Goal: Task Accomplishment & Management: Manage account settings

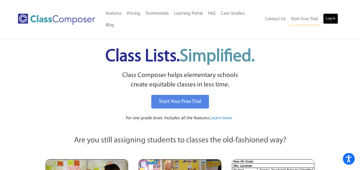
click at [324, 17] on link "Log In" at bounding box center [330, 18] width 15 height 11
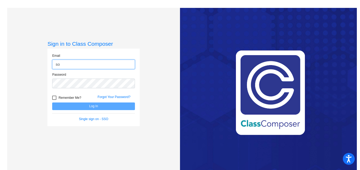
type input "[EMAIL_ADDRESS][DOMAIN_NAME]"
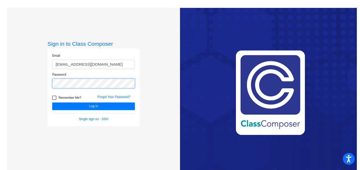
click at [52, 103] on button "Log In" at bounding box center [93, 107] width 83 height 8
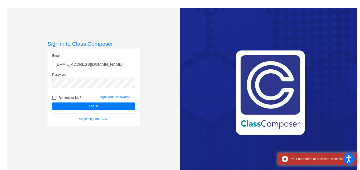
click at [53, 96] on div at bounding box center [54, 98] width 4 height 4
click at [54, 100] on input "Remember Me?" at bounding box center [54, 100] width 0 height 0
checkbox input "true"
